Goal: Find contact information: Find contact information

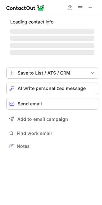
scroll to position [3, 3]
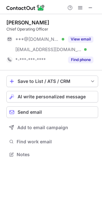
scroll to position [150, 102]
click at [94, 6] on button at bounding box center [91, 8] width 8 height 8
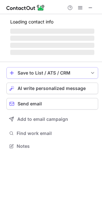
scroll to position [3, 3]
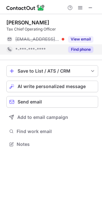
click at [79, 49] on button "Find phone" at bounding box center [80, 49] width 25 height 6
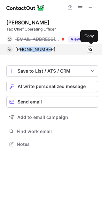
drag, startPoint x: 49, startPoint y: 50, endPoint x: 20, endPoint y: 52, distance: 29.3
click at [20, 52] on div "+12036472585" at bounding box center [54, 50] width 78 height 6
copy span "2036472585"
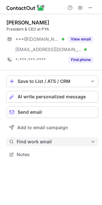
scroll to position [150, 102]
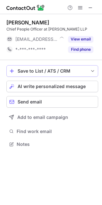
scroll to position [3, 3]
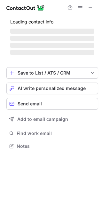
scroll to position [150, 102]
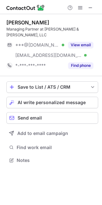
scroll to position [150, 102]
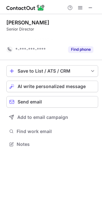
scroll to position [3, 3]
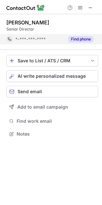
click at [82, 40] on button "Find phone" at bounding box center [80, 39] width 25 height 6
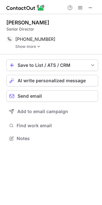
scroll to position [134, 102]
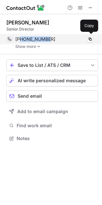
drag, startPoint x: 53, startPoint y: 40, endPoint x: 21, endPoint y: 39, distance: 32.5
click at [21, 39] on div "[PHONE_NUMBER]" at bounding box center [54, 39] width 78 height 6
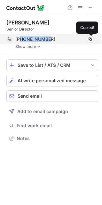
copy span "4048243264"
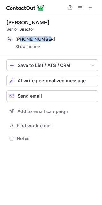
click at [38, 46] on img at bounding box center [39, 46] width 4 height 4
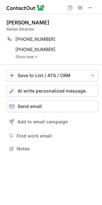
scroll to position [144, 102]
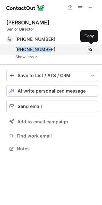
drag, startPoint x: 48, startPoint y: 49, endPoint x: 19, endPoint y: 48, distance: 28.6
click at [19, 48] on div "[PHONE_NUMBER]" at bounding box center [54, 50] width 78 height 6
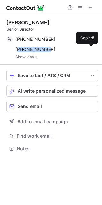
copy span "17067973425"
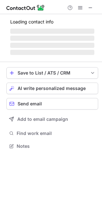
scroll to position [160, 102]
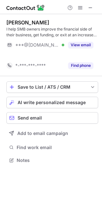
scroll to position [3, 3]
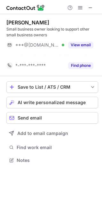
scroll to position [3, 3]
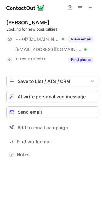
scroll to position [150, 102]
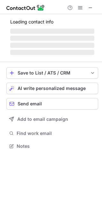
scroll to position [3, 3]
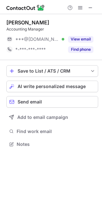
scroll to position [139, 102]
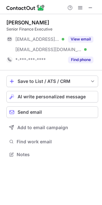
scroll to position [150, 102]
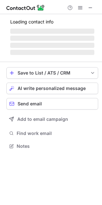
scroll to position [3, 3]
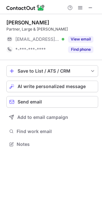
scroll to position [139, 102]
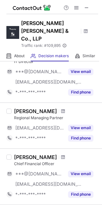
scroll to position [234, 0]
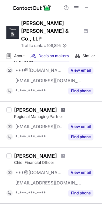
click at [61, 107] on span at bounding box center [63, 109] width 4 height 5
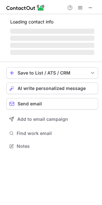
scroll to position [3, 3]
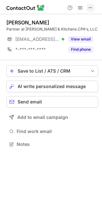
click at [92, 6] on span at bounding box center [90, 7] width 5 height 5
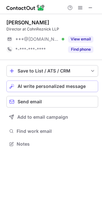
scroll to position [140, 102]
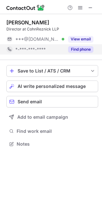
click at [88, 50] on button "Find phone" at bounding box center [80, 49] width 25 height 6
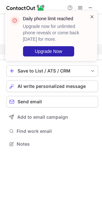
click at [92, 17] on span at bounding box center [92, 16] width 5 height 6
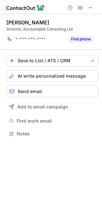
scroll to position [3, 3]
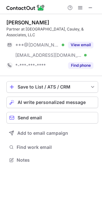
scroll to position [150, 102]
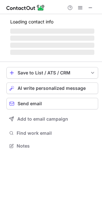
scroll to position [140, 102]
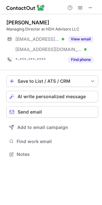
scroll to position [150, 102]
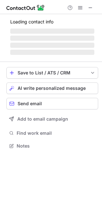
scroll to position [140, 102]
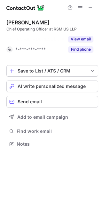
scroll to position [3, 3]
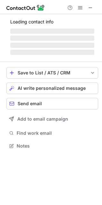
scroll to position [160, 102]
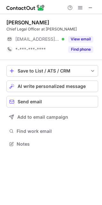
scroll to position [140, 102]
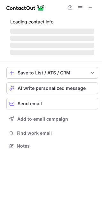
scroll to position [150, 102]
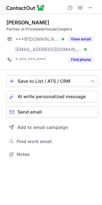
scroll to position [150, 102]
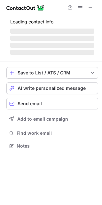
scroll to position [145, 102]
